Goal: Complete application form: Complete application form

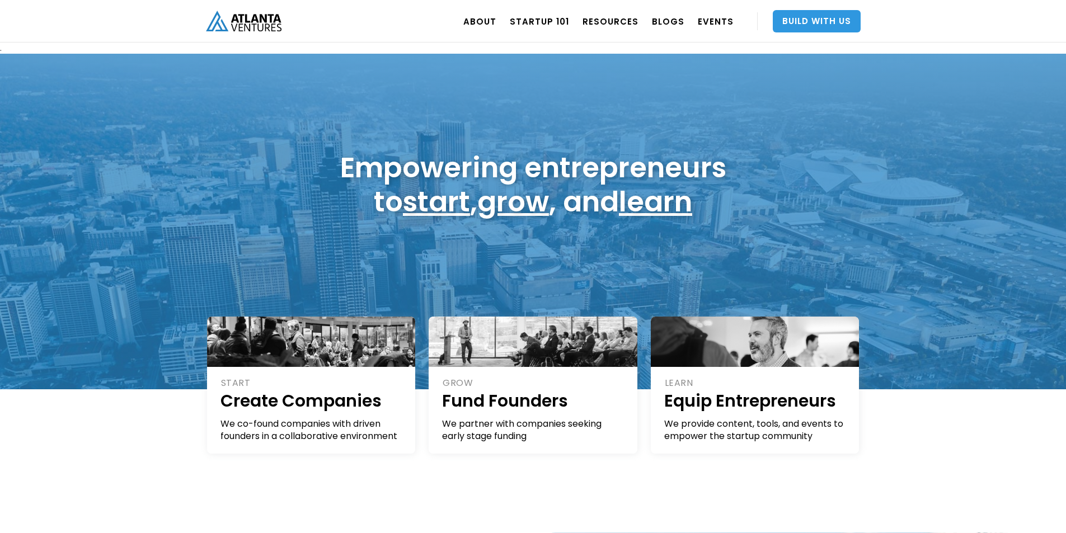
click at [835, 23] on link "Build With Us" at bounding box center [817, 21] width 88 height 22
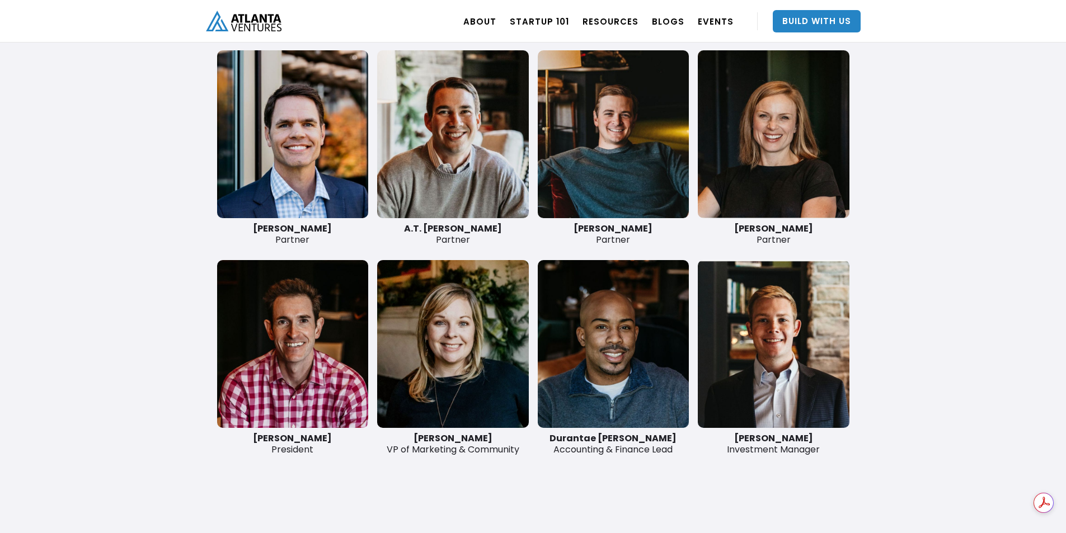
scroll to position [2685, 0]
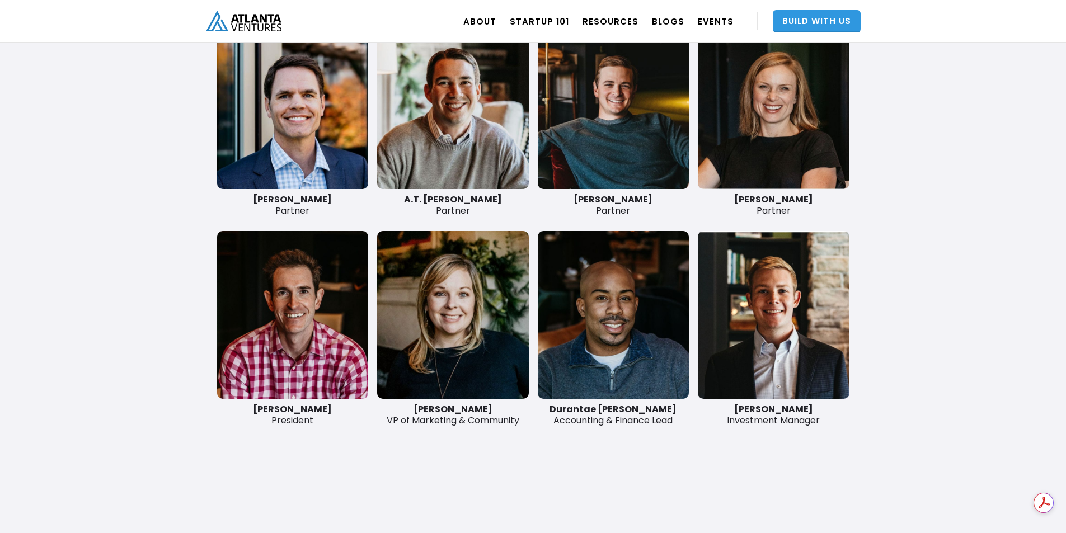
click at [852, 21] on link "Build With Us" at bounding box center [817, 21] width 88 height 22
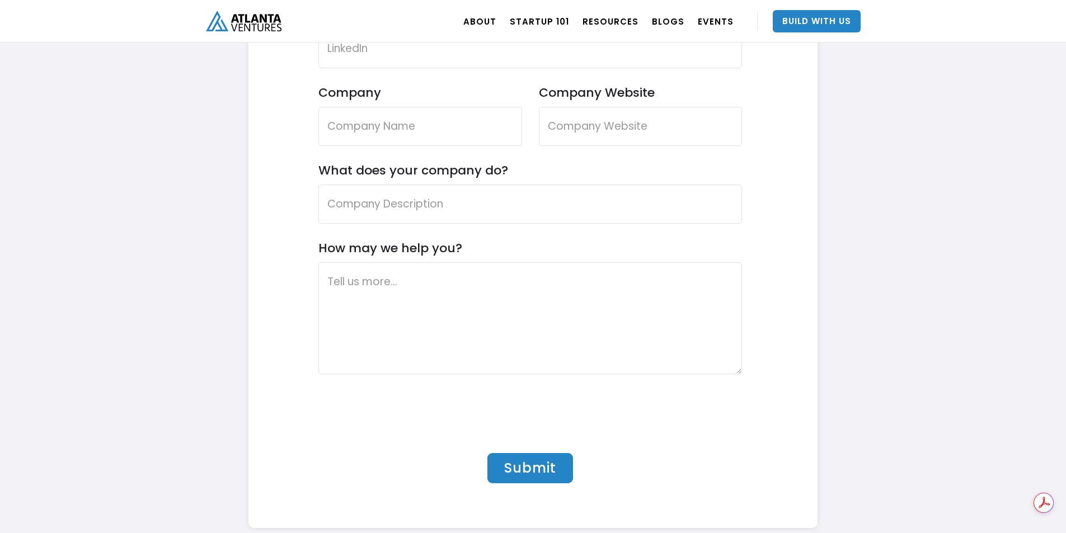
scroll to position [3506, 0]
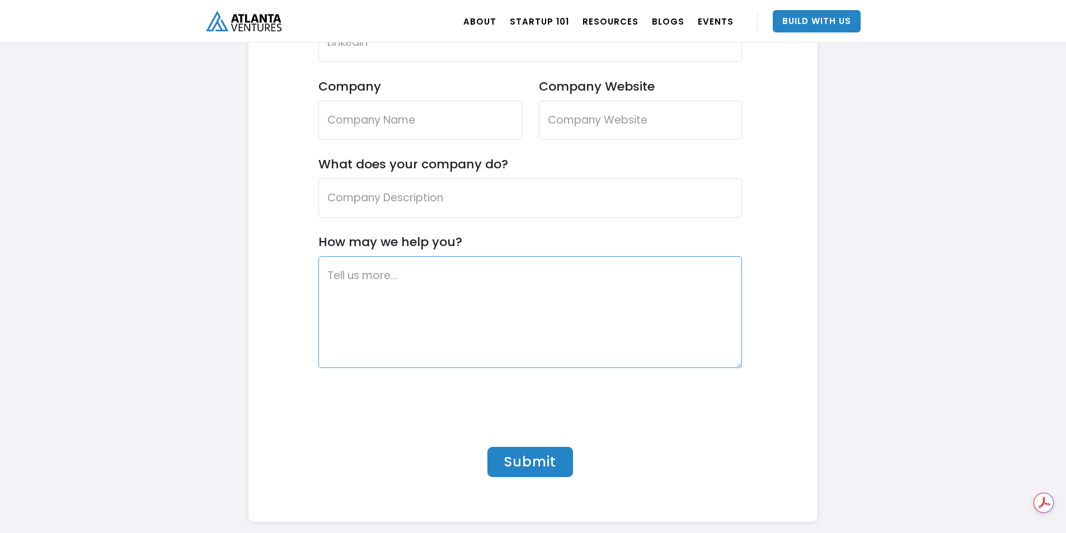
click at [565, 280] on textarea "How may we help you?" at bounding box center [530, 312] width 424 height 112
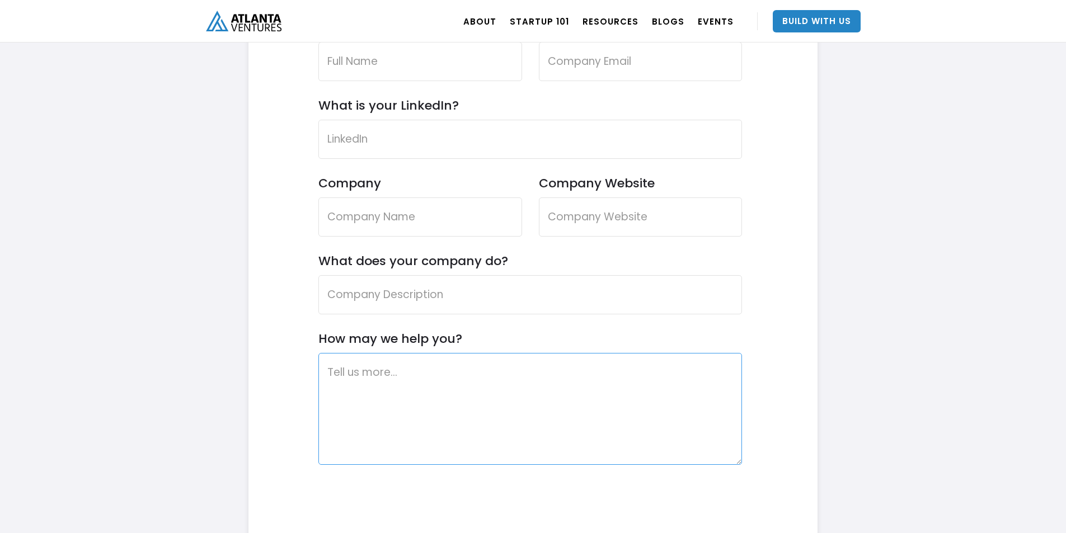
scroll to position [3207, 0]
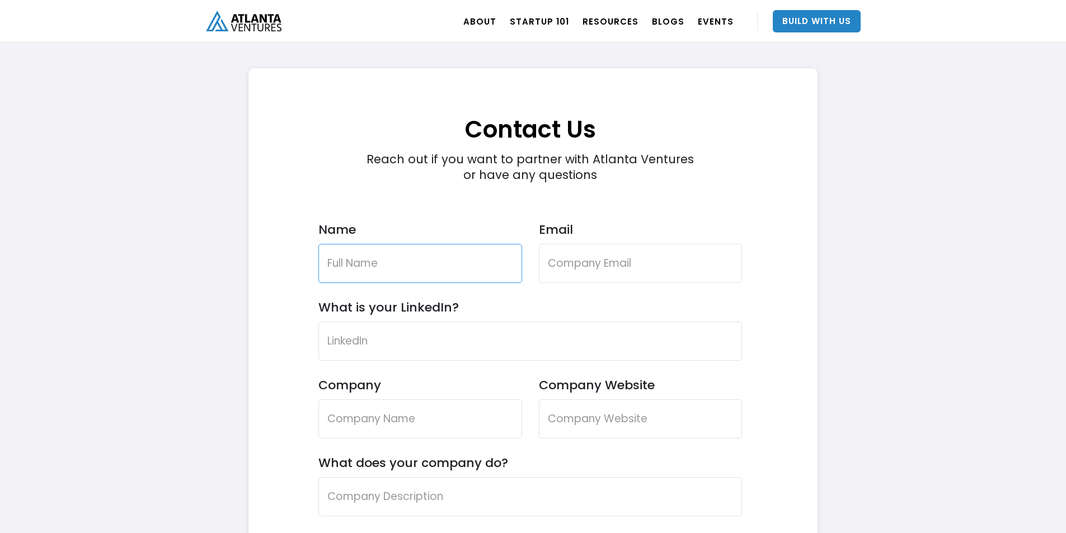
click at [341, 252] on input "Name" at bounding box center [420, 263] width 204 height 39
type input "Bonny Lakhani"
type input "bonny@lakhanitechnologies.com"
type input "Lakhani Technologies"
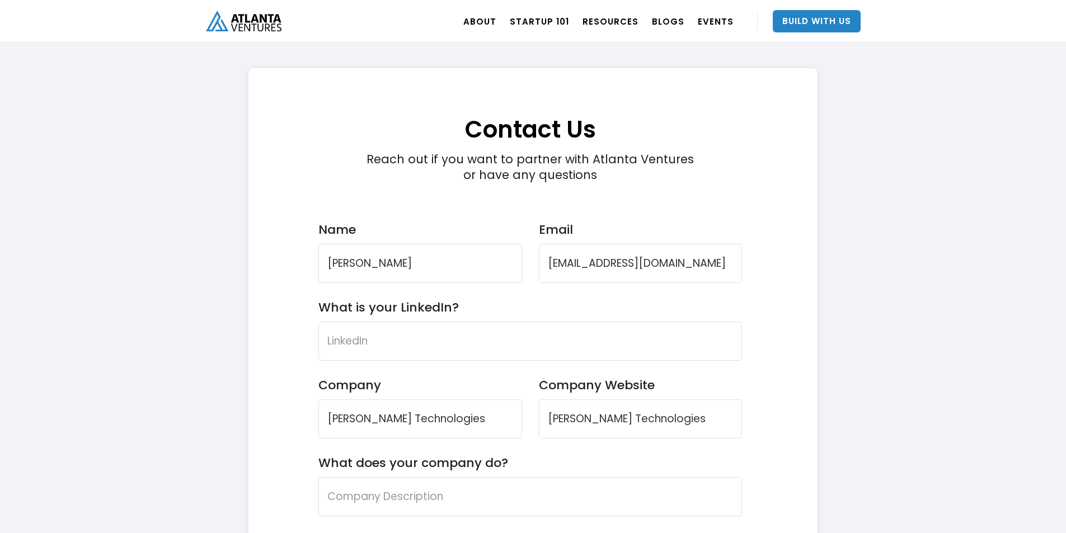
type input "Lakhani Technologies"
click at [458, 324] on input "What is your LinkedIn?" at bounding box center [530, 341] width 424 height 39
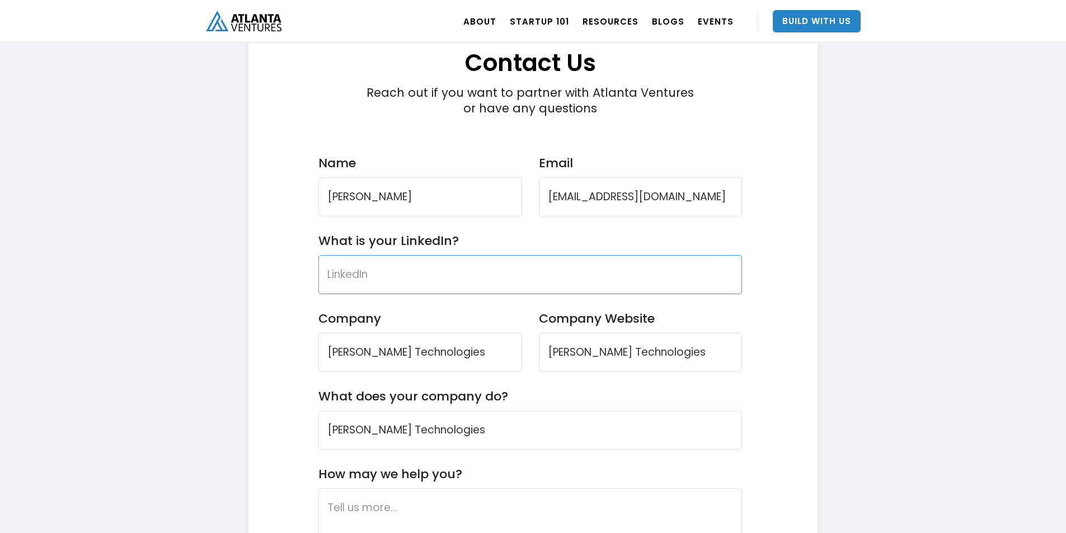
scroll to position [3580, 0]
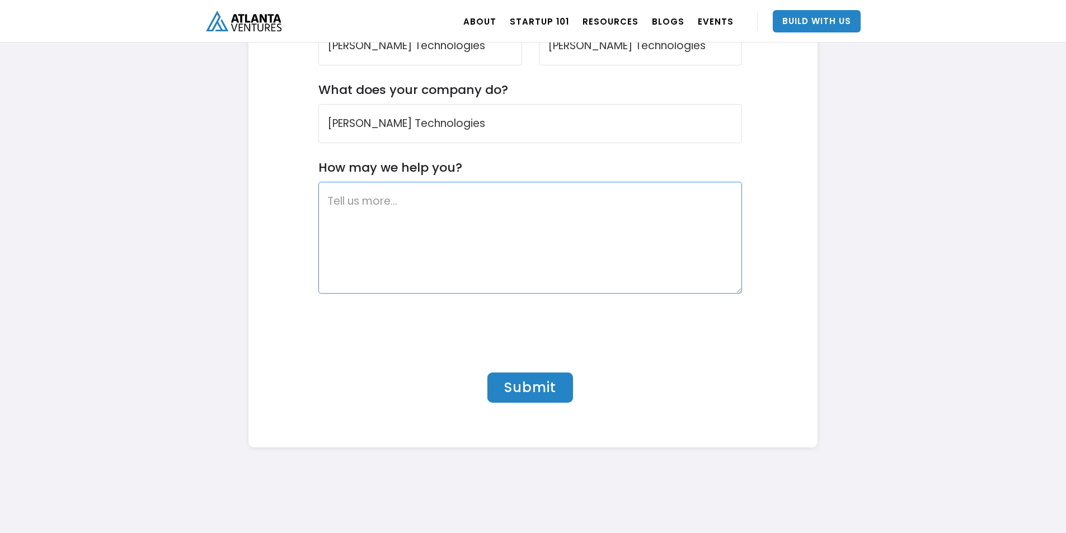
click at [423, 230] on textarea "How may we help you?" at bounding box center [530, 238] width 424 height 112
paste textarea "My name is Bonny Lakhani, Co-Founder of Activatree, a next-generation social pl…"
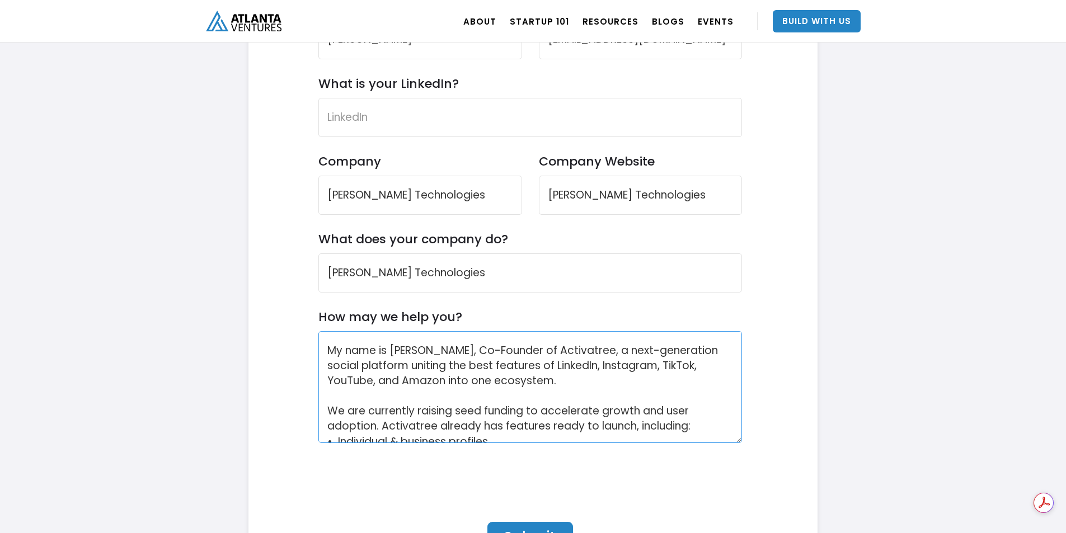
click at [328, 342] on textarea "My name is Bonny Lakhani, Co-Founder of Activatree, a next-generation social pl…" at bounding box center [530, 387] width 424 height 112
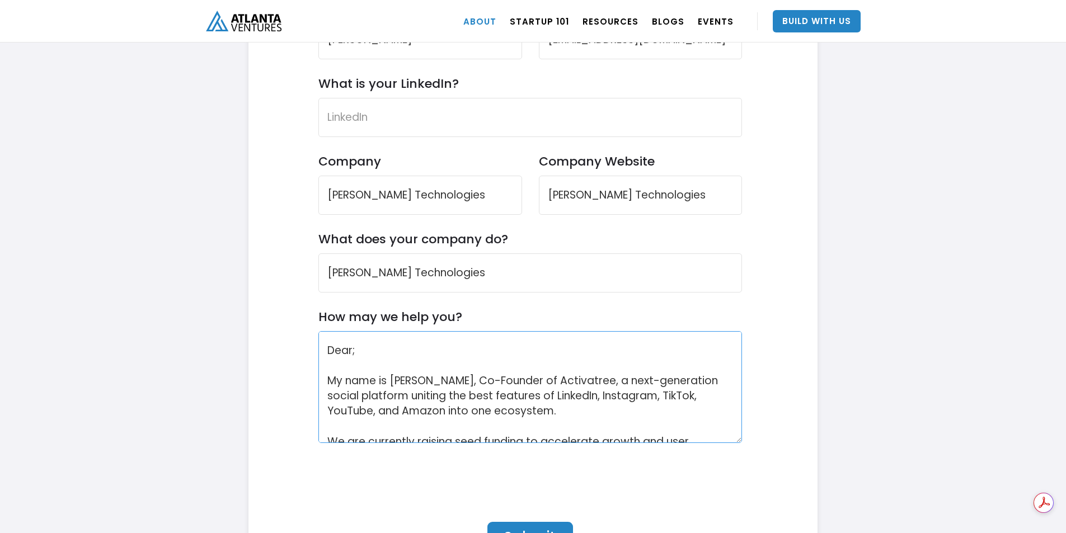
type textarea "Dear; My name is Bonny Lakhani, Co-Founder of Activatree, a next-generation soc…"
click at [518, 126] on input "What is your LinkedIn?" at bounding box center [530, 117] width 424 height 39
paste input "https://www.linkedin.com/in/bonny-lakhani-729571279"
type input "https://www.linkedin.com/in/bonny-lakhani-729571279"
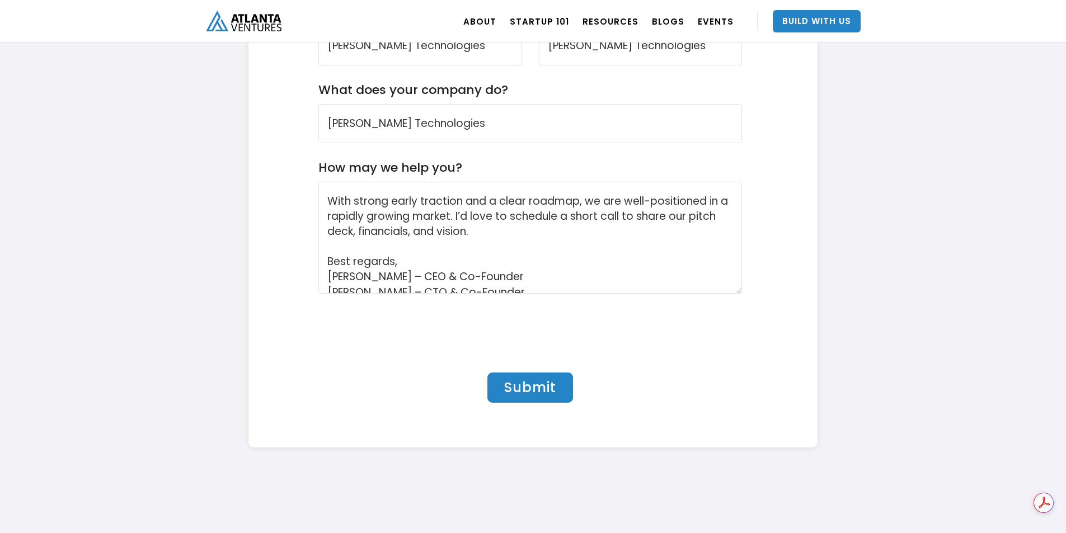
scroll to position [239, 0]
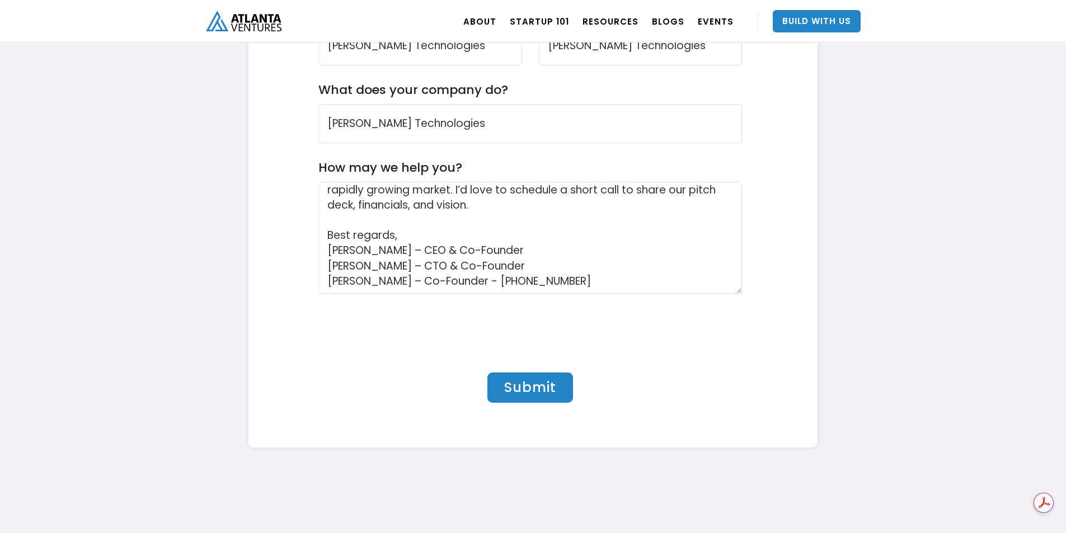
click at [528, 388] on input "Submit" at bounding box center [530, 388] width 86 height 30
type input "Please wait..."
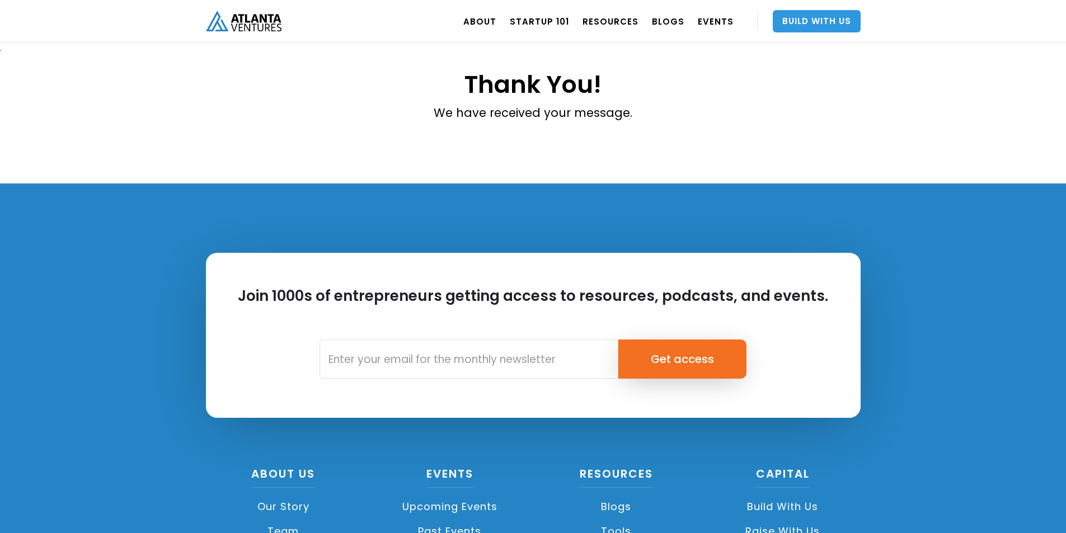
click at [846, 21] on link "Build With Us" at bounding box center [817, 21] width 88 height 22
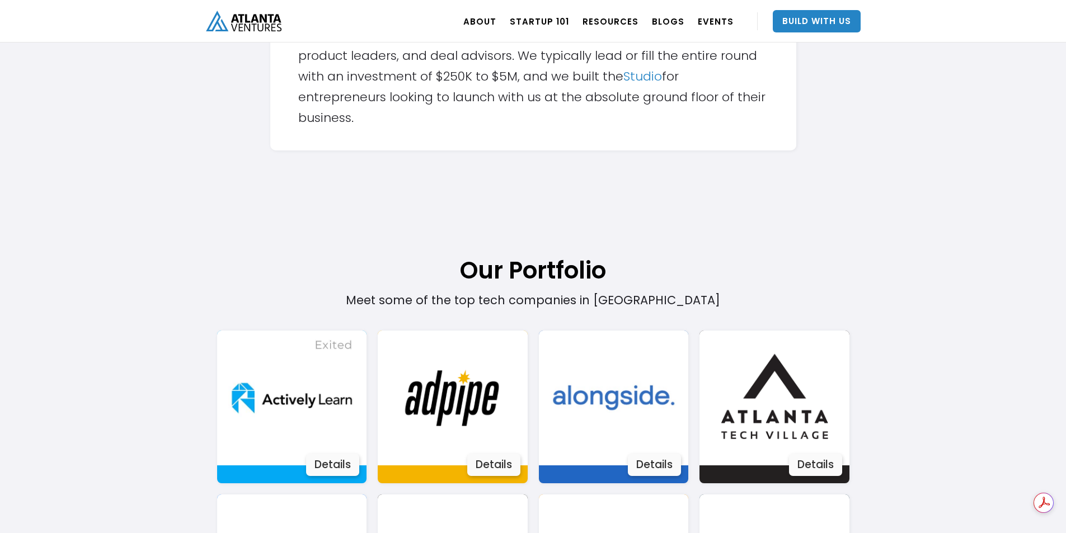
scroll to position [522, 0]
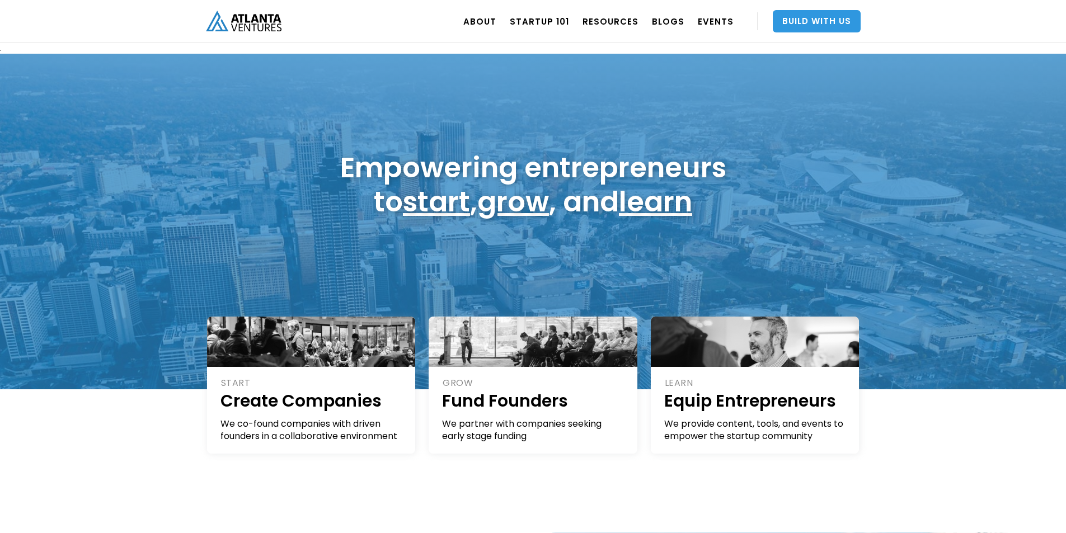
click at [797, 22] on link "Build With Us" at bounding box center [817, 21] width 88 height 22
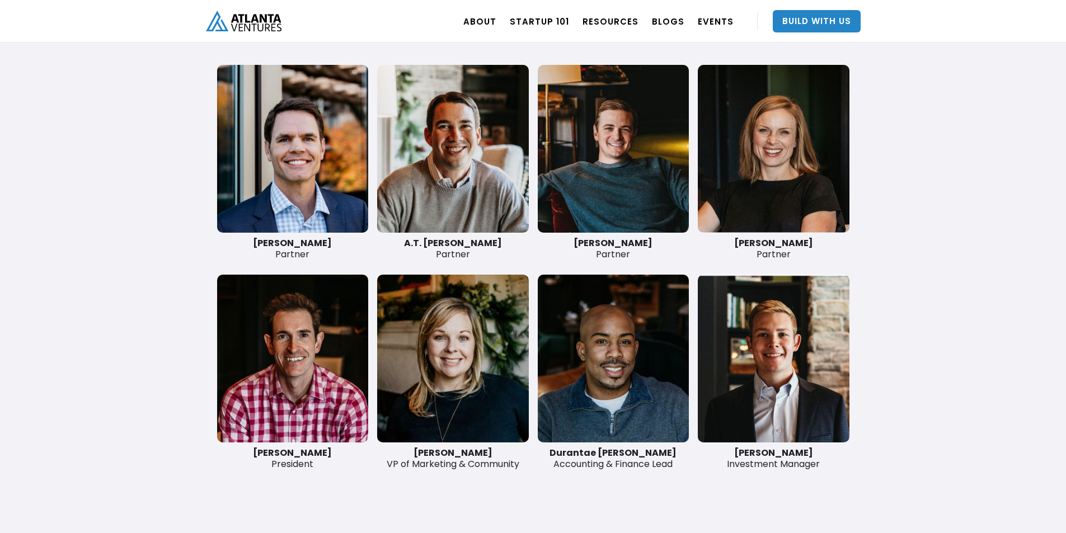
scroll to position [2909, 0]
